Goal: Task Accomplishment & Management: Use online tool/utility

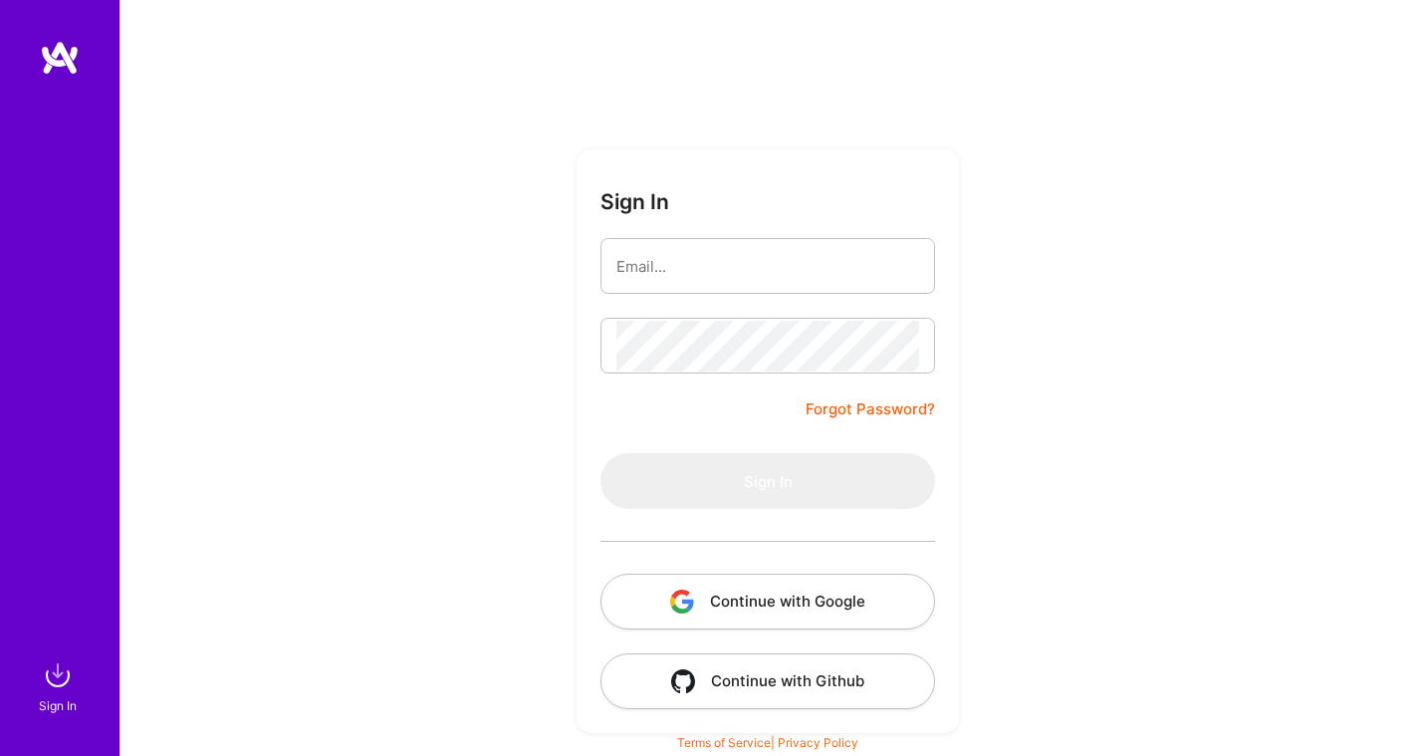
click at [91, 50] on link at bounding box center [60, 58] width 120 height 36
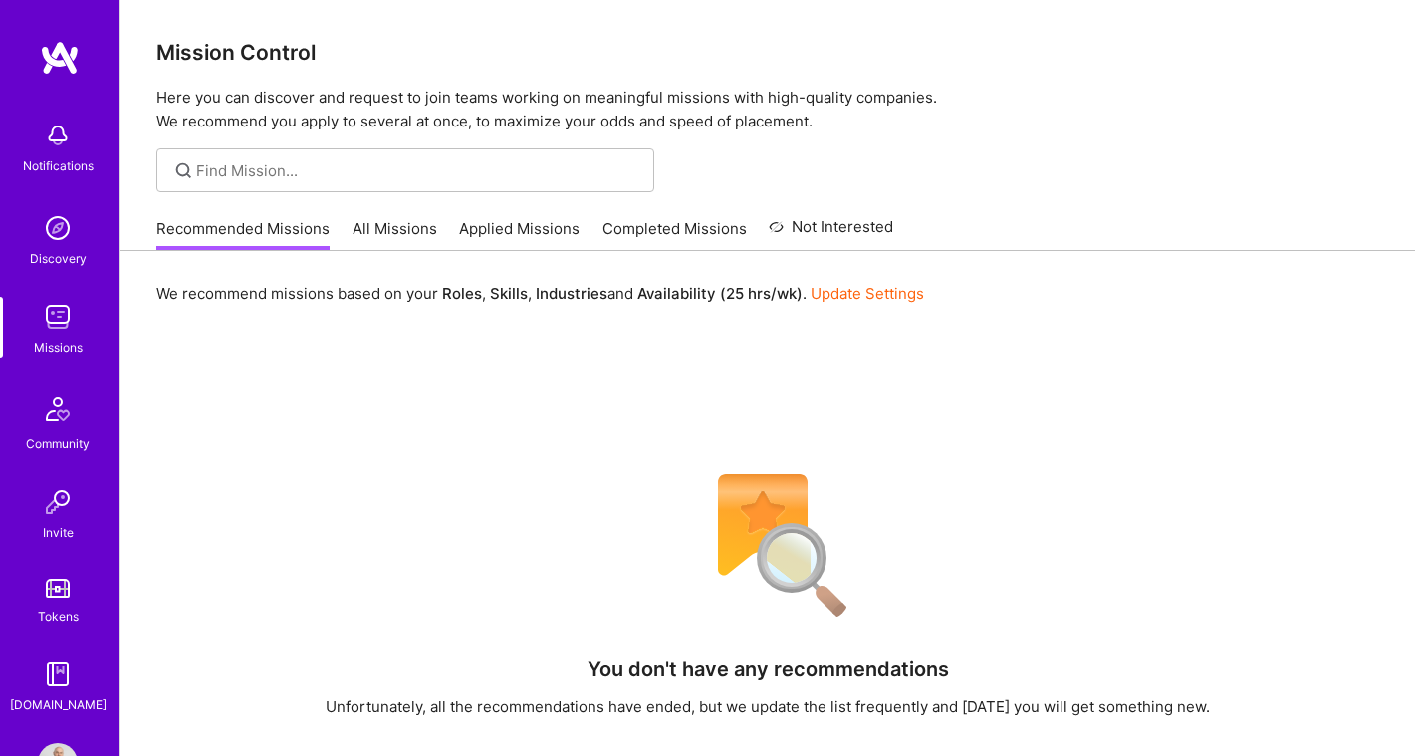
click at [356, 215] on div "Recommended Missions All Missions Applied Missions Completed Missions Not Inter…" at bounding box center [524, 228] width 737 height 43
click at [357, 228] on link "All Missions" at bounding box center [395, 234] width 85 height 33
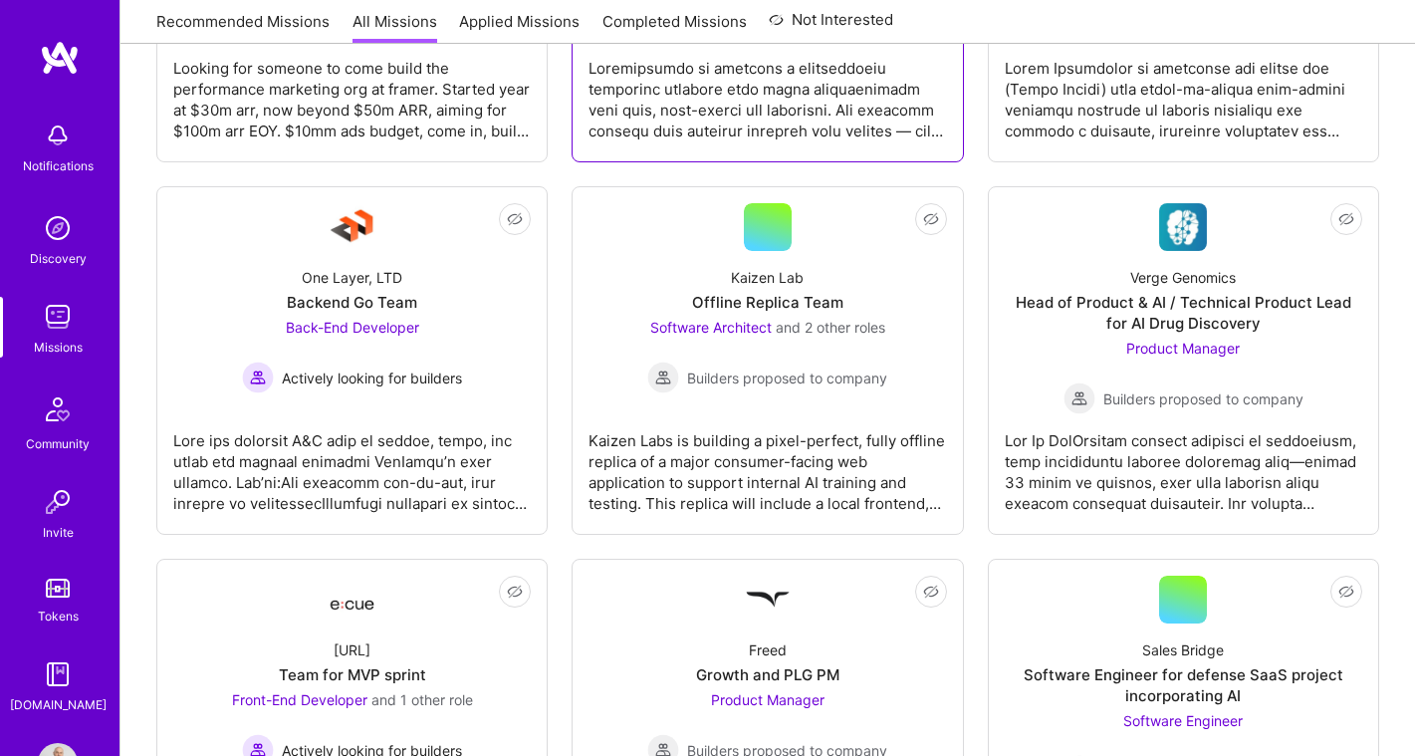
scroll to position [2436, 0]
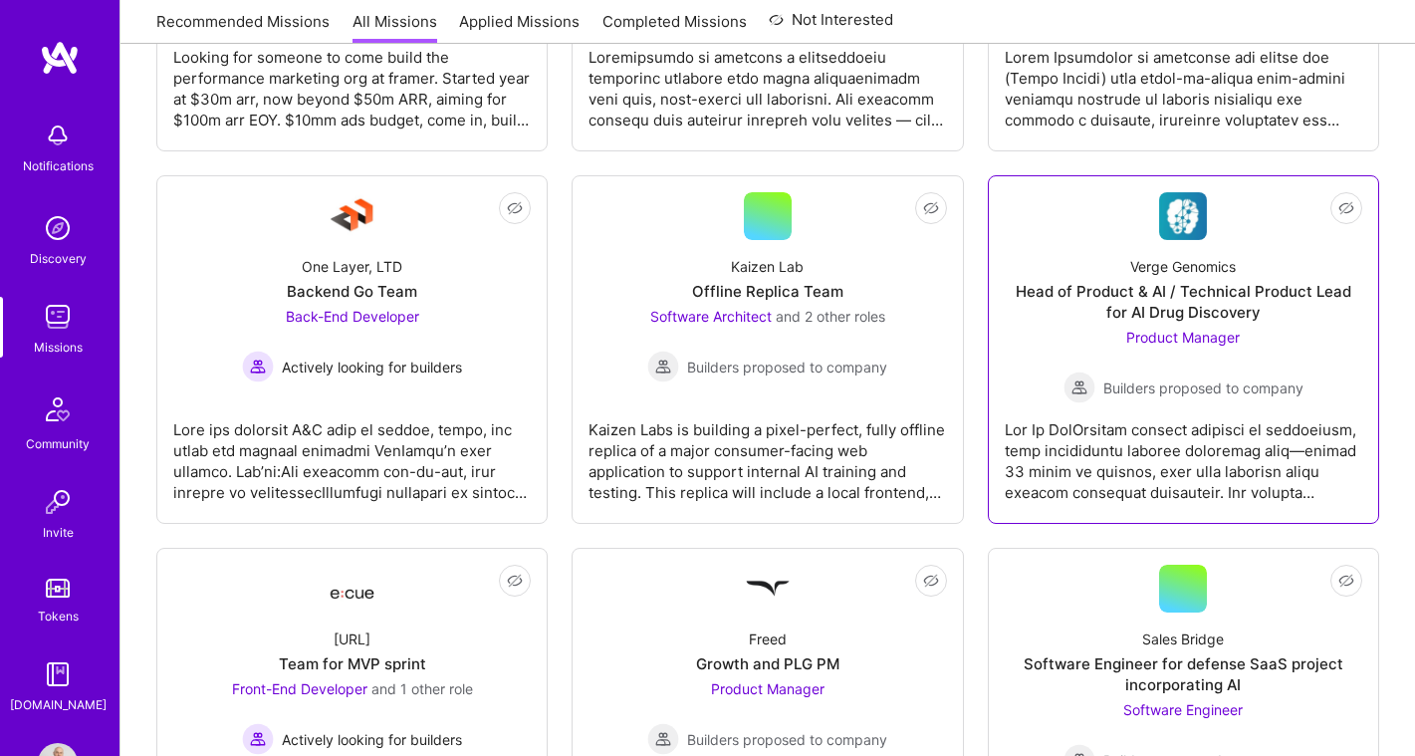
click at [1187, 291] on div "Head of Product & AI / Technical Product Lead for AI Drug Discovery" at bounding box center [1184, 302] width 358 height 42
